Goal: Download file/media

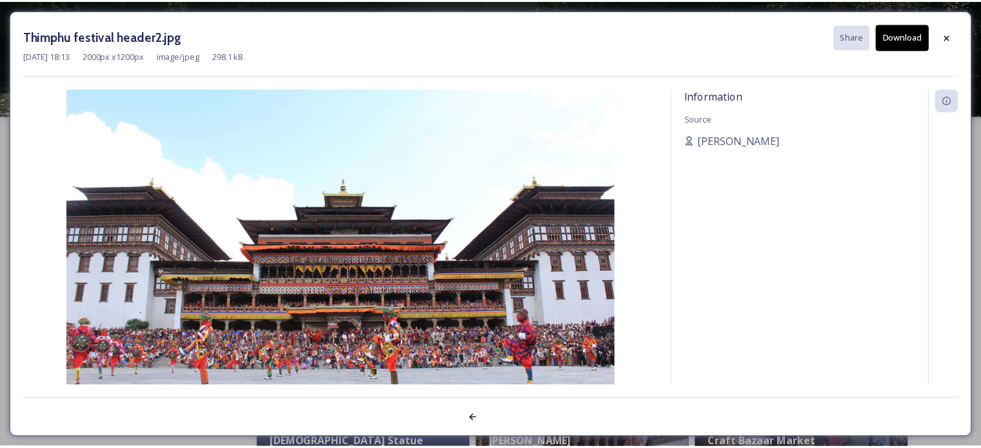
scroll to position [750, 0]
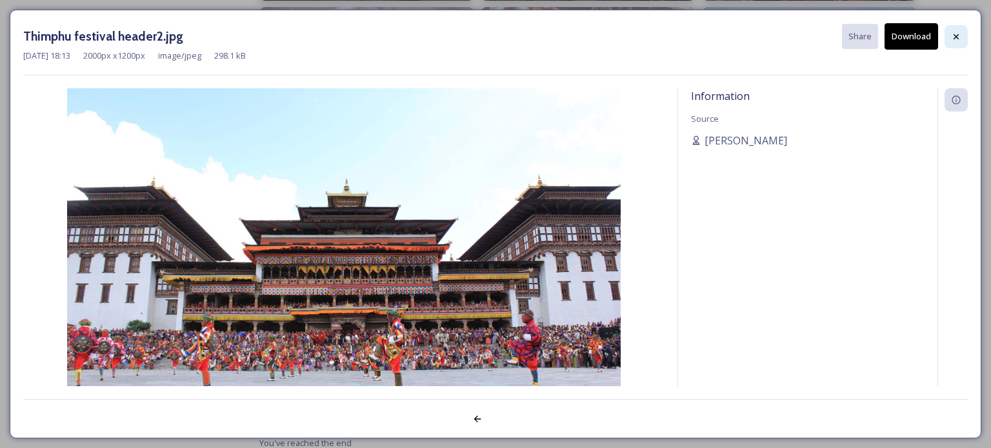
click at [961, 35] on div at bounding box center [955, 36] width 23 height 23
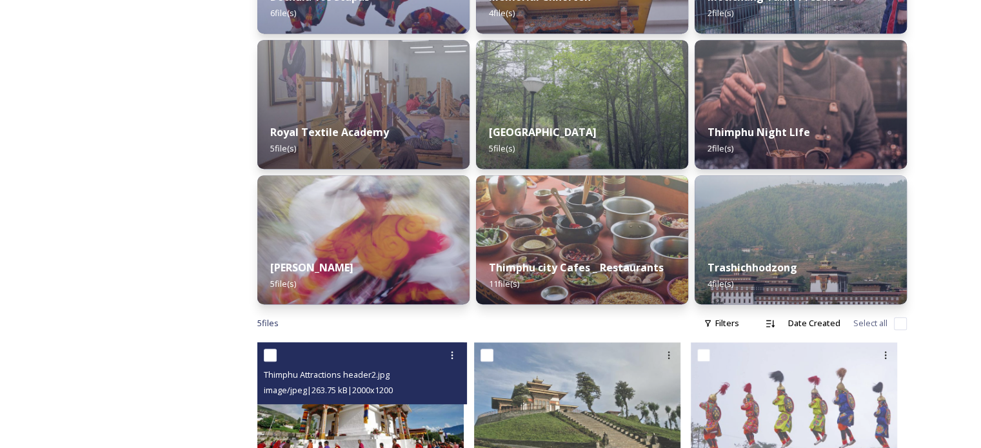
scroll to position [557, 0]
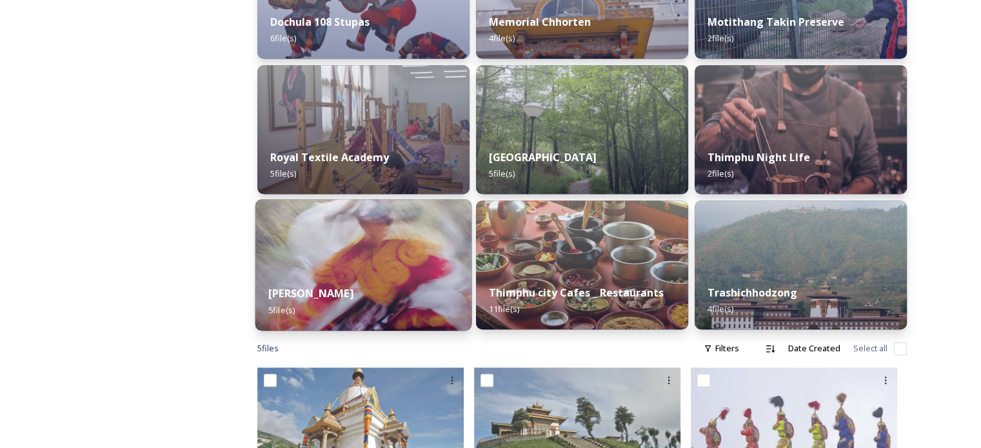
click at [382, 293] on div "Thimphu Tshechu 5 file(s)" at bounding box center [363, 301] width 217 height 59
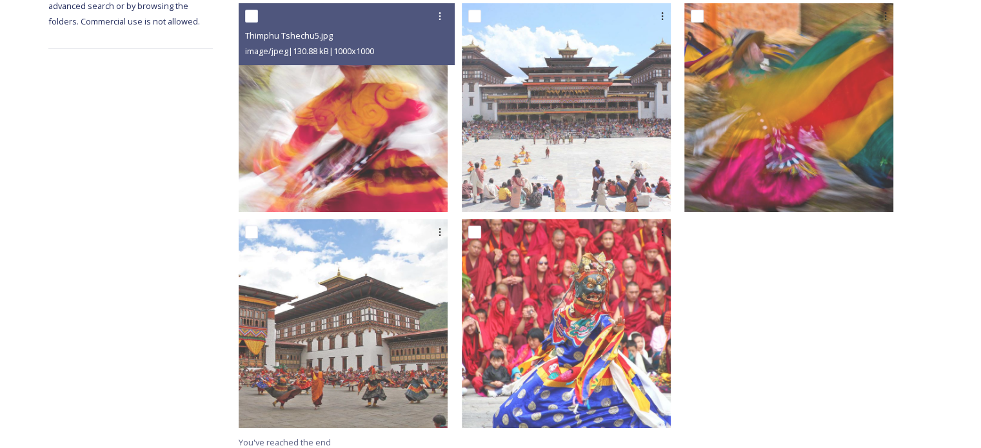
scroll to position [258, 0]
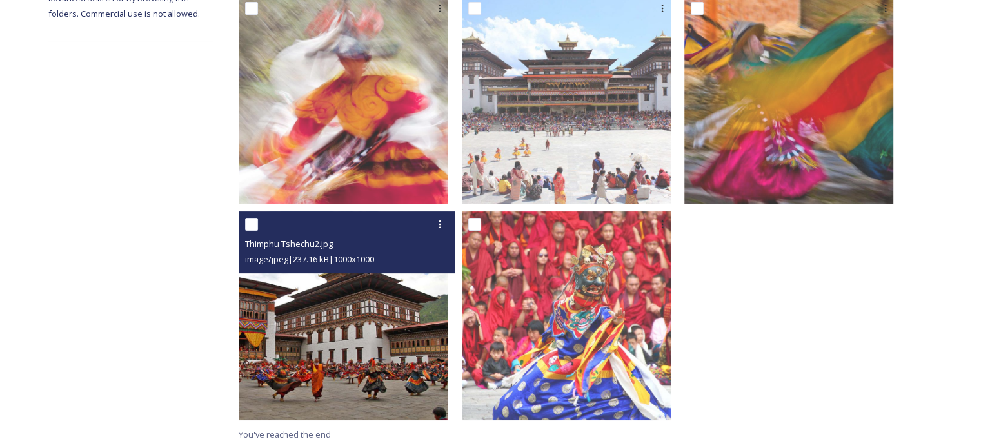
click at [422, 326] on img at bounding box center [343, 316] width 209 height 209
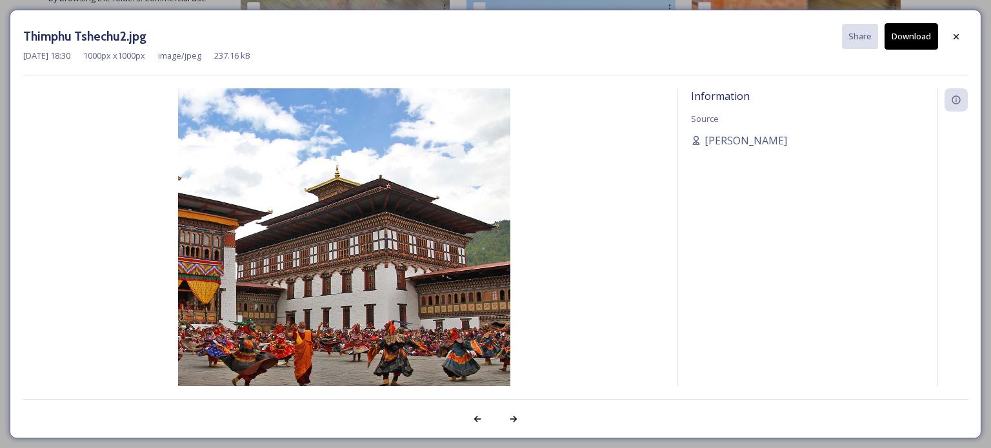
click at [900, 39] on button "Download" at bounding box center [911, 36] width 54 height 26
drag, startPoint x: 956, startPoint y: 39, endPoint x: 950, endPoint y: 46, distance: 8.7
click at [956, 39] on icon at bounding box center [956, 37] width 10 height 10
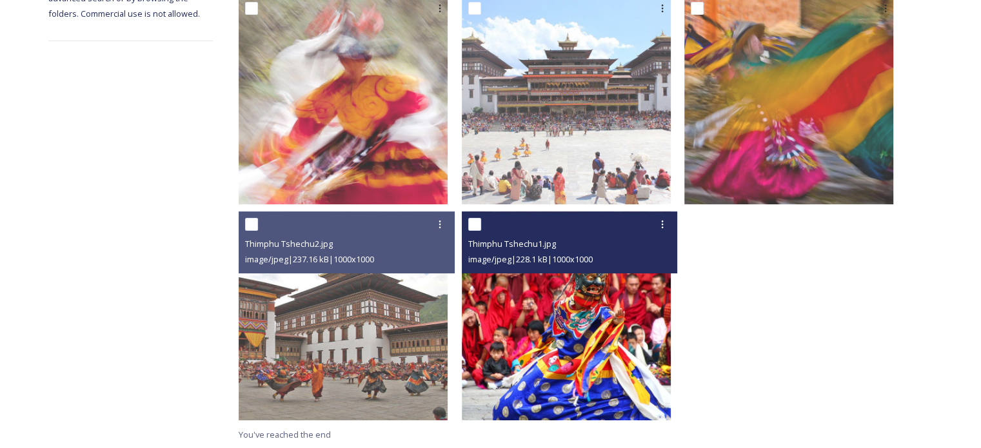
click at [611, 315] on img at bounding box center [566, 316] width 209 height 209
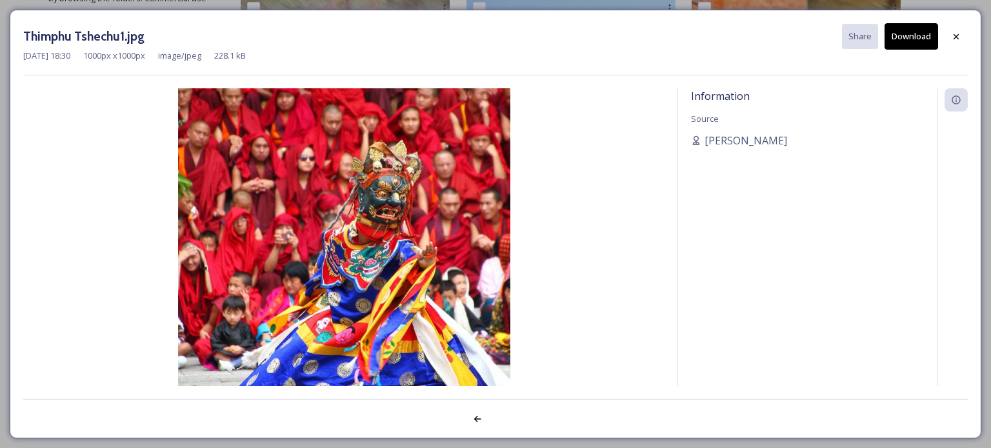
click at [912, 41] on button "Download" at bounding box center [911, 36] width 54 height 26
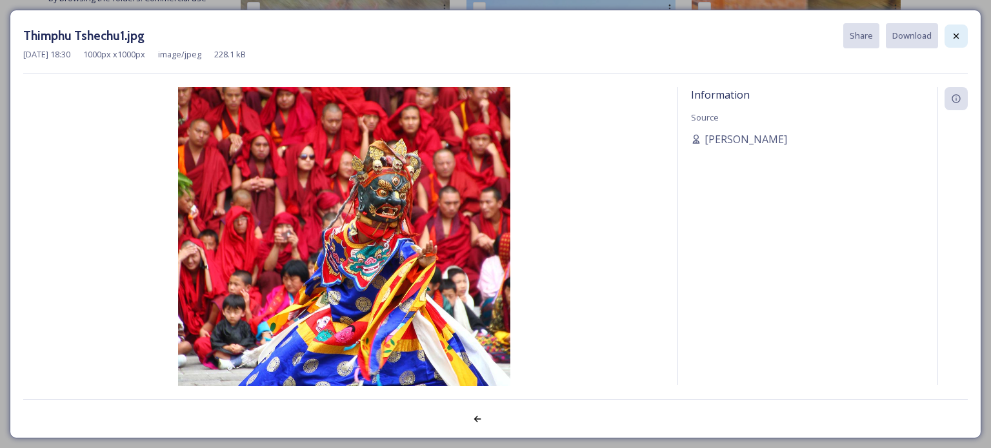
click at [959, 33] on icon at bounding box center [956, 36] width 10 height 10
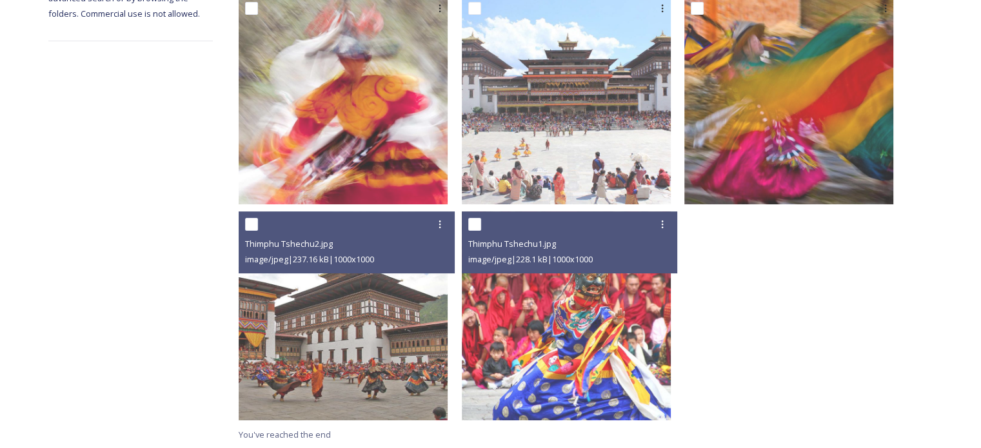
click at [854, 348] on div at bounding box center [795, 210] width 223 height 431
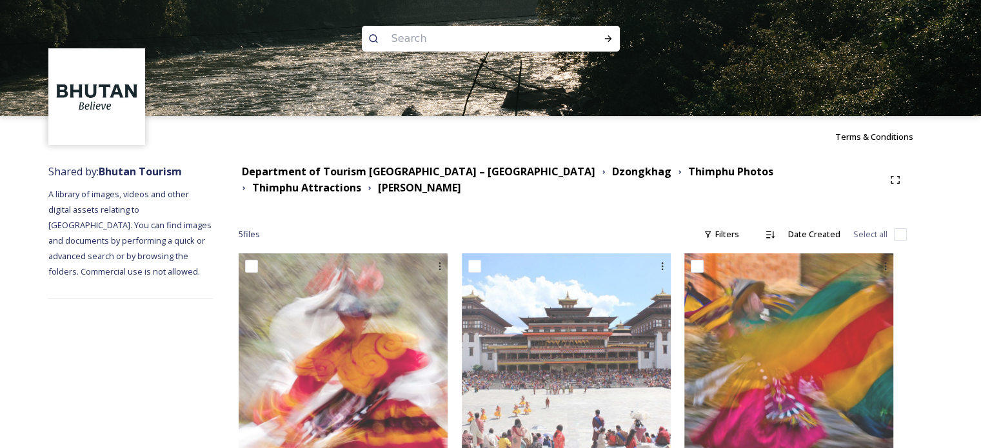
scroll to position [0, 0]
click at [688, 175] on strong "Thimphu Photos" at bounding box center [730, 171] width 85 height 14
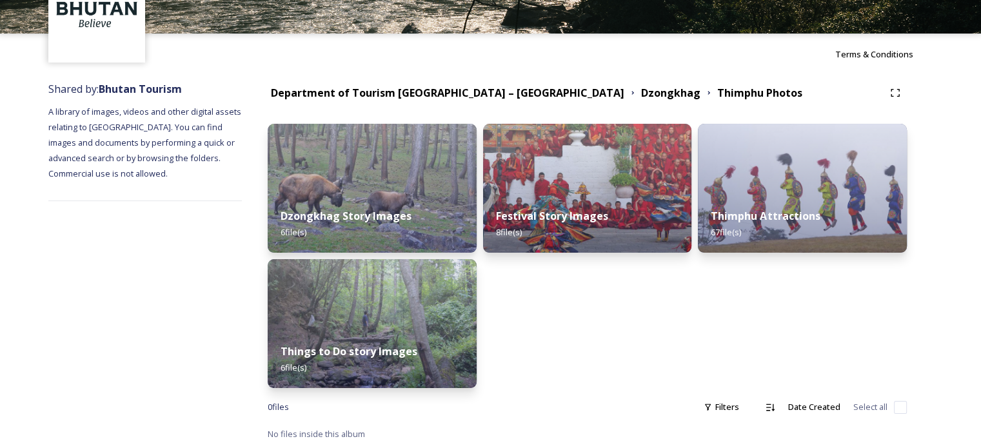
scroll to position [83, 0]
click at [641, 91] on strong "Dzongkhag" at bounding box center [670, 93] width 59 height 14
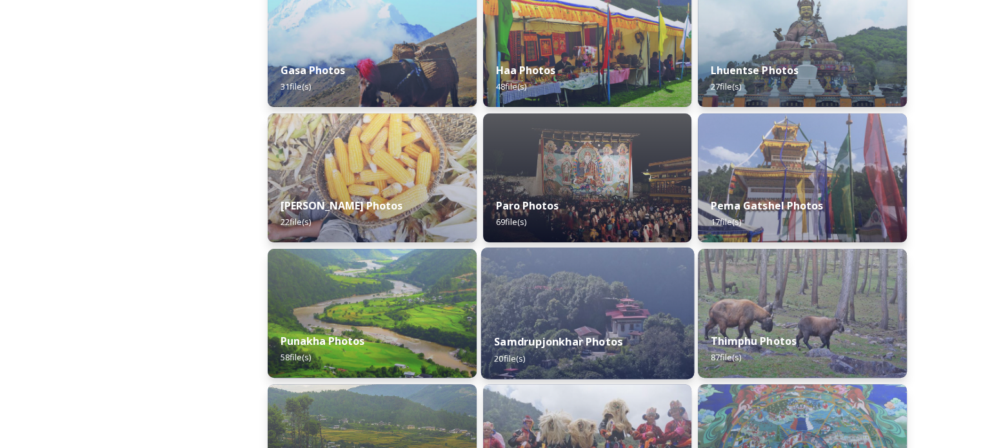
scroll to position [366, 0]
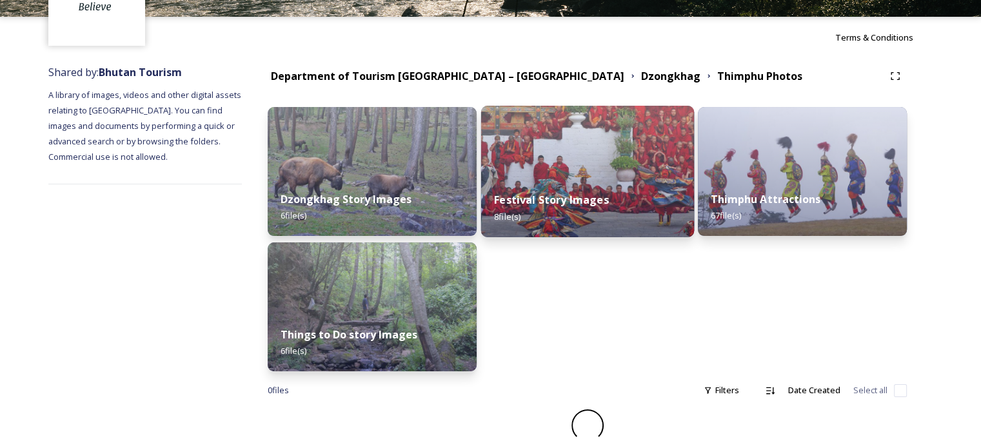
scroll to position [83, 0]
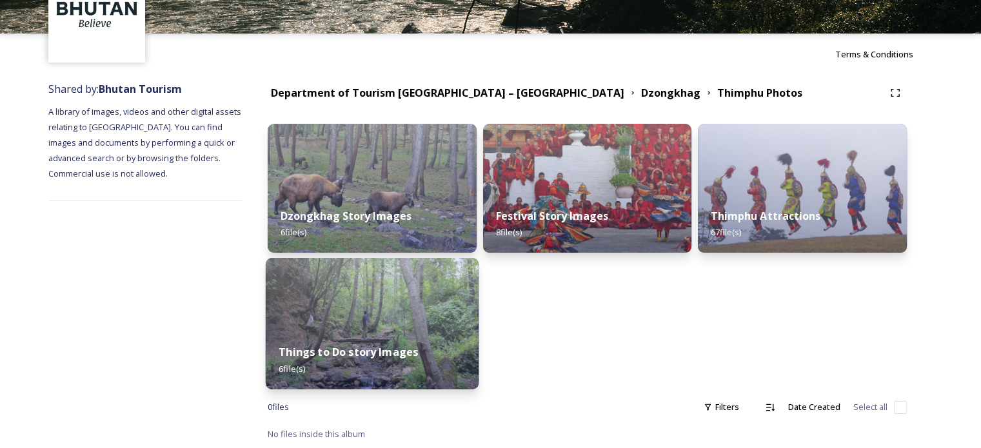
click at [413, 323] on img at bounding box center [372, 324] width 213 height 132
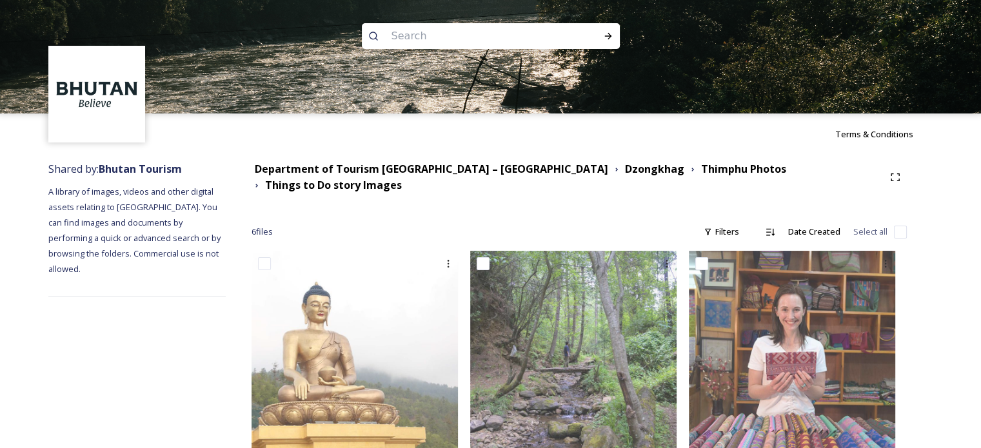
scroll to position [244, 0]
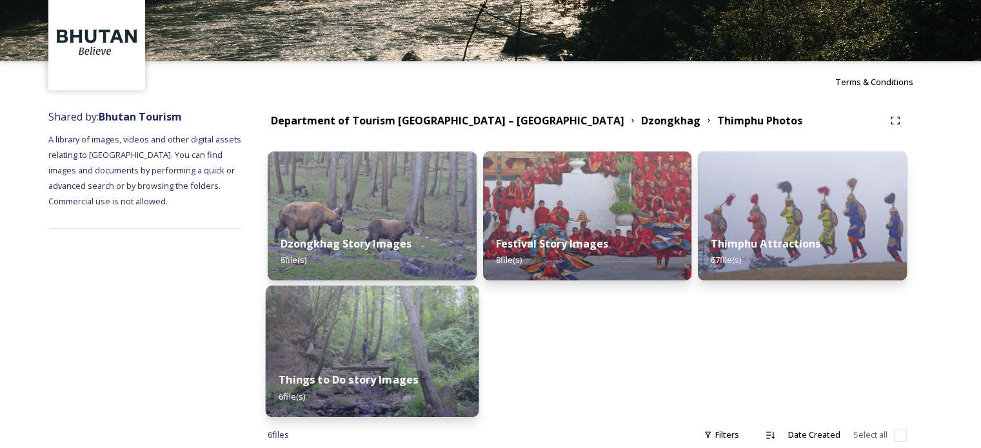
scroll to position [64, 0]
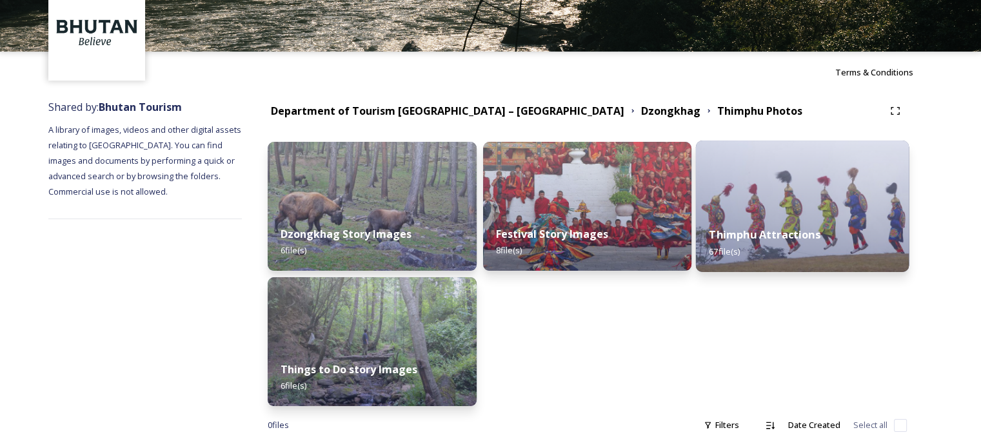
click at [712, 216] on div "Thimphu Attractions 67 file(s)" at bounding box center [802, 242] width 213 height 59
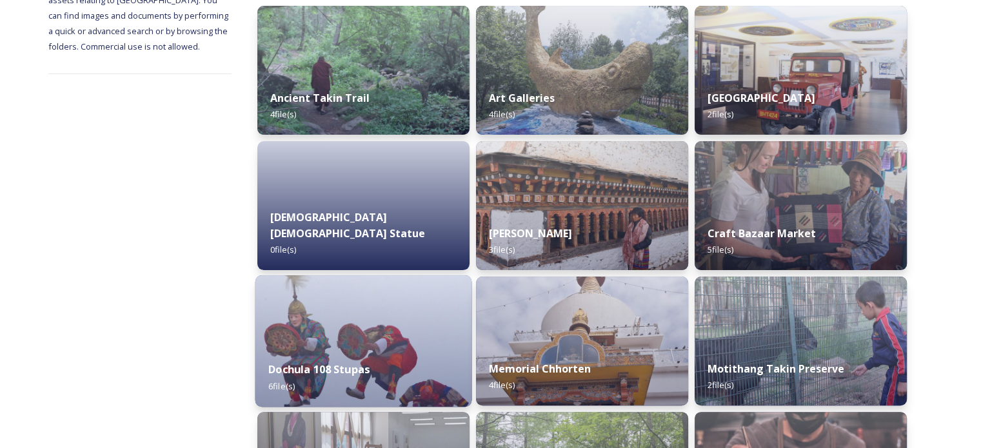
scroll to position [170, 0]
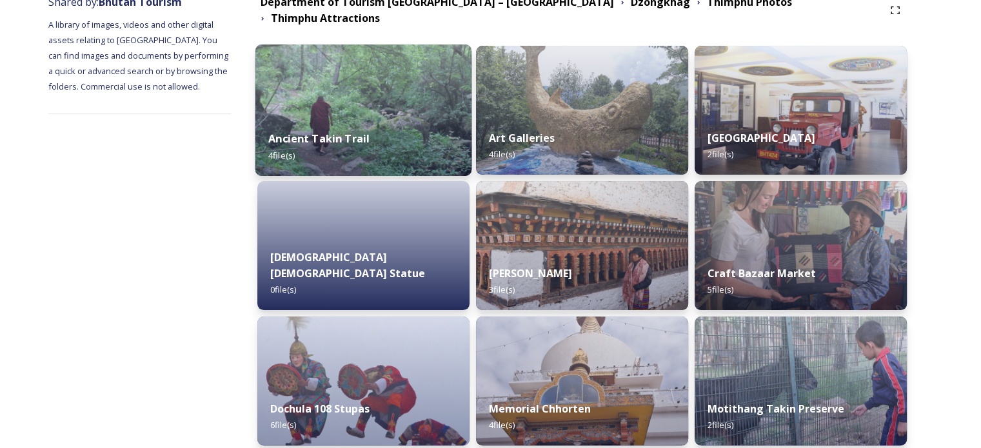
click at [390, 124] on div "Ancient Takin Trail 4 file(s)" at bounding box center [363, 146] width 217 height 59
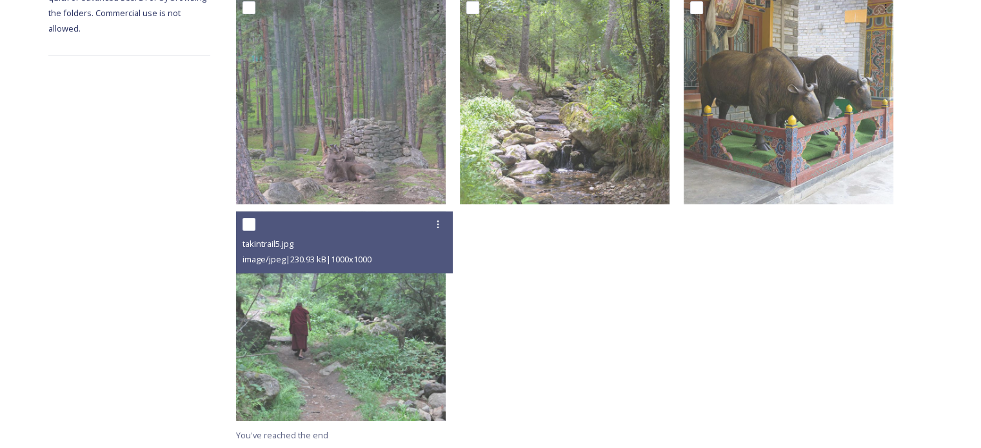
scroll to position [259, 0]
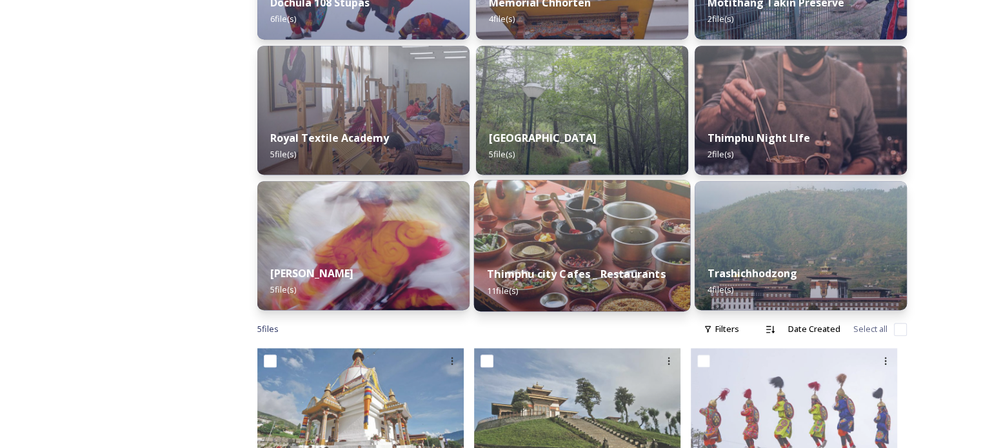
scroll to position [580, 0]
